Goal: Navigation & Orientation: Find specific page/section

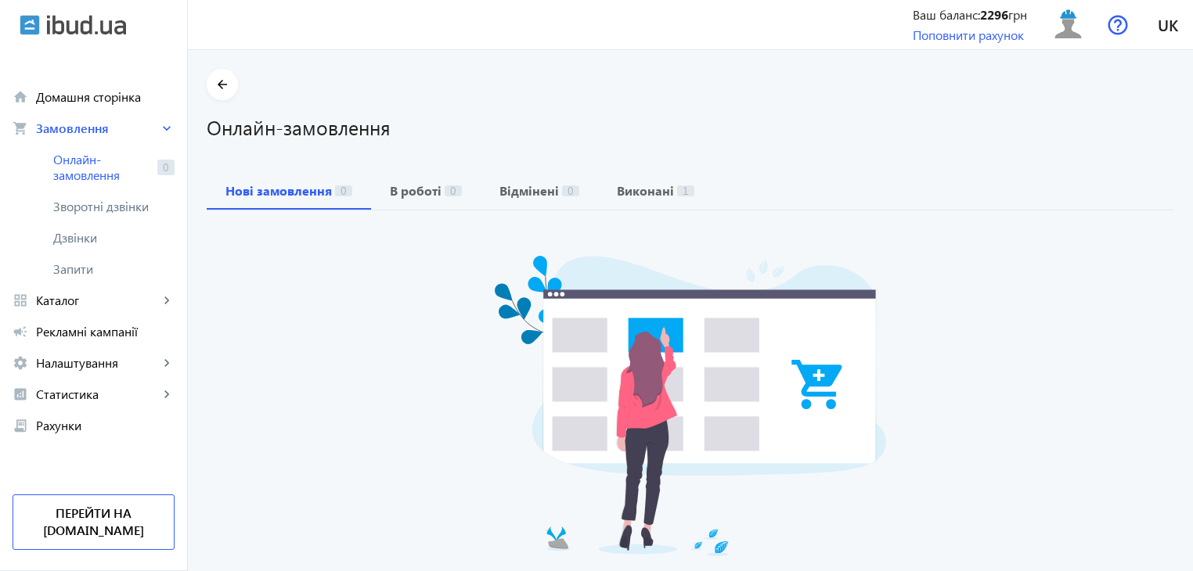
click at [1092, 157] on div "arrow_back Онлайн-замовлення Нові замовлення 0 В роботі 0 Відмінені 0 Виконані …" at bounding box center [690, 359] width 1005 height 581
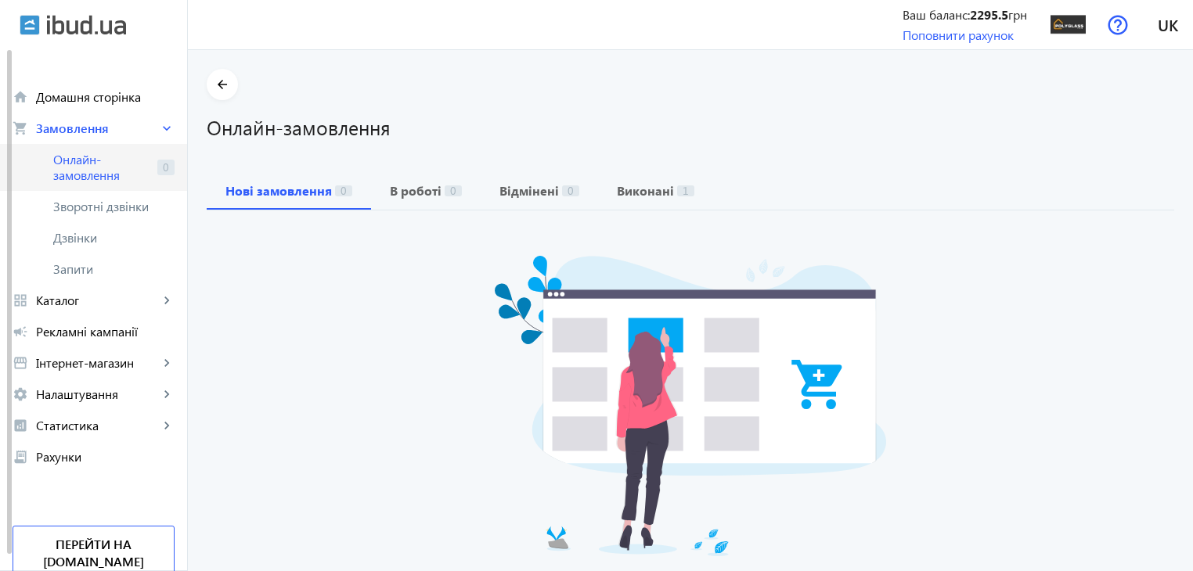
click at [116, 178] on span "Онлайн-замовлення" at bounding box center [102, 167] width 98 height 31
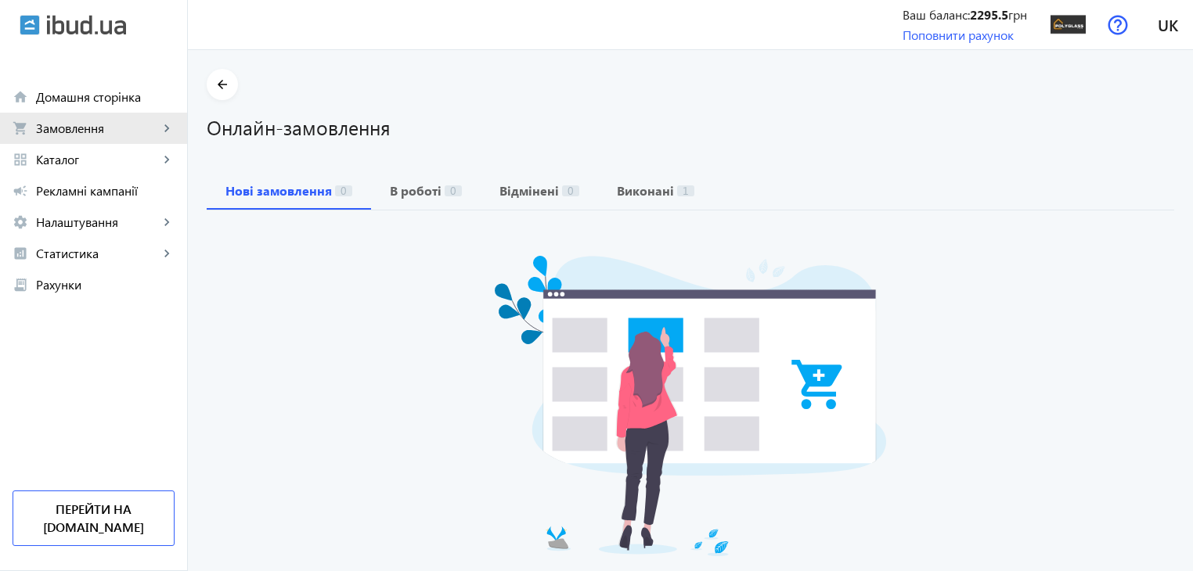
click at [109, 141] on link "shopping_cart Замовлення keyboard_arrow_right" at bounding box center [93, 128] width 187 height 31
